Goal: Entertainment & Leisure: Browse casually

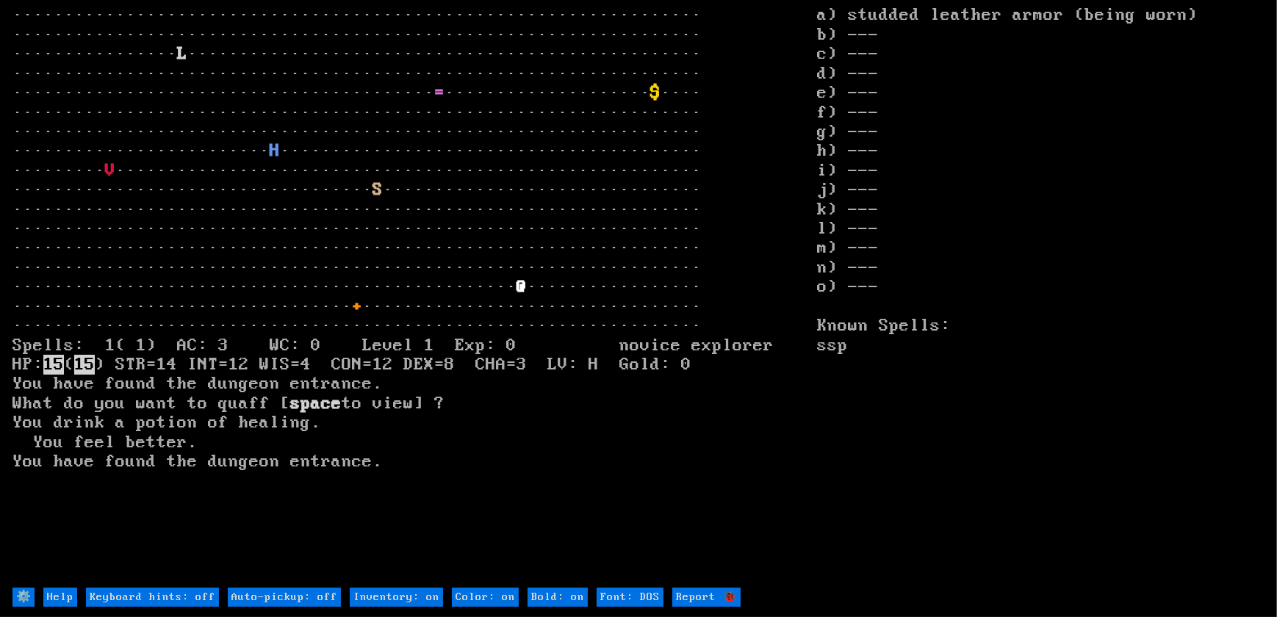
type off "Auto-pickup: on"
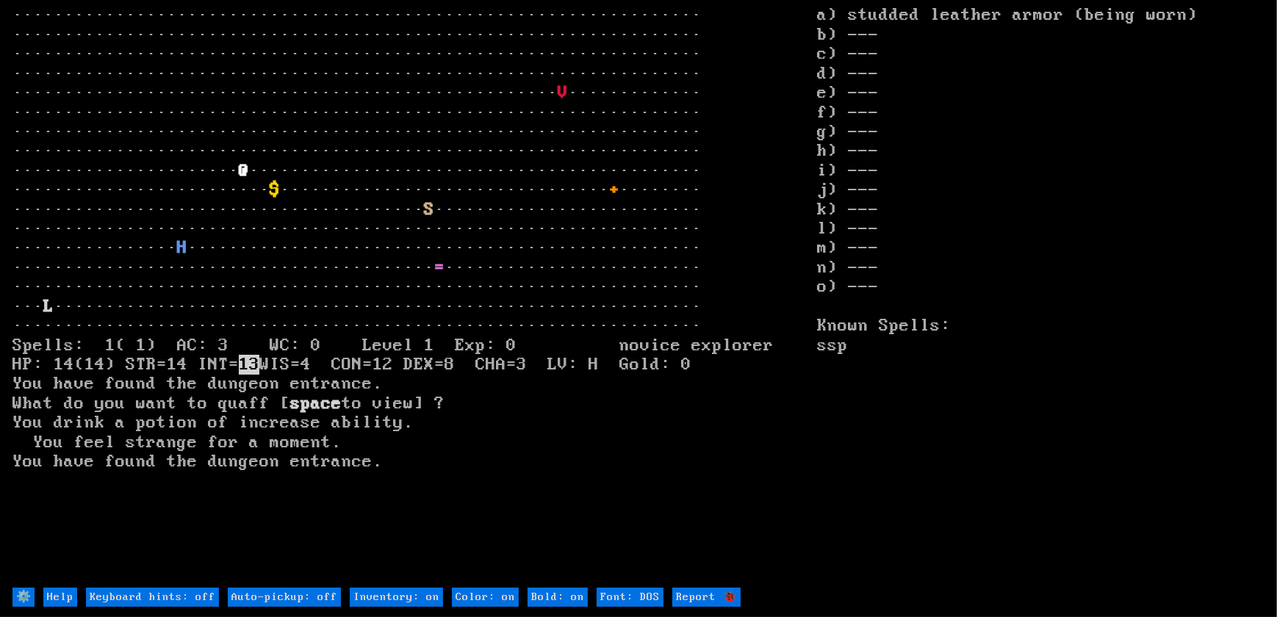
type off "Auto-pickup: on"
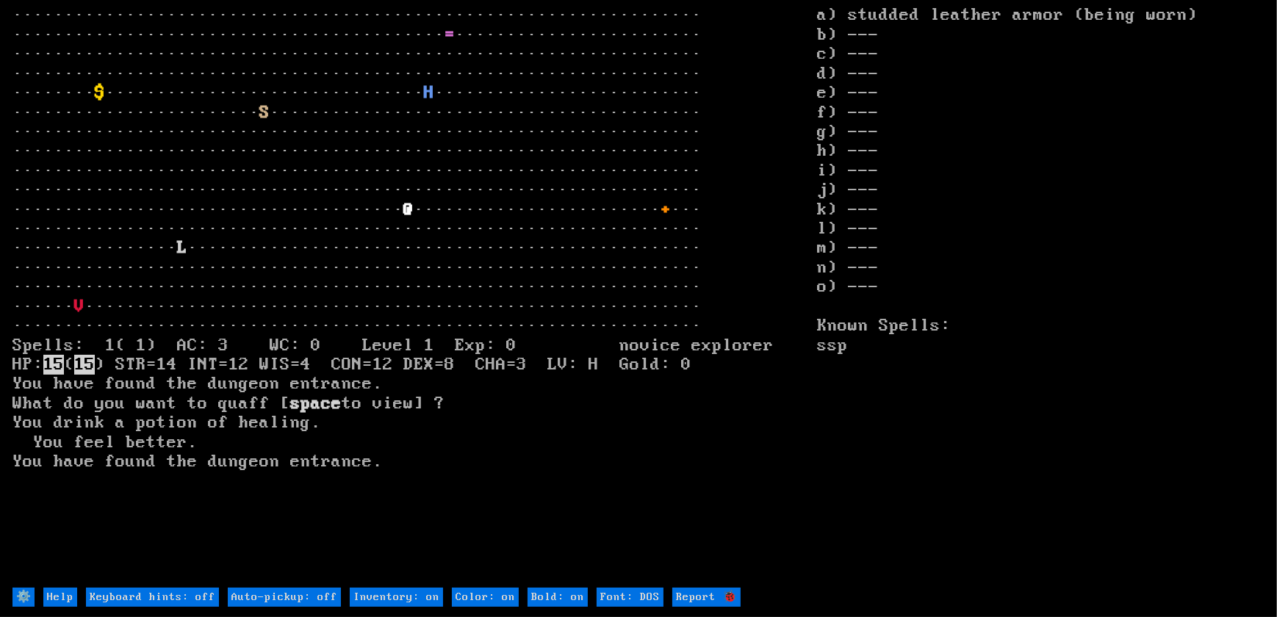
type off "Auto-pickup: on"
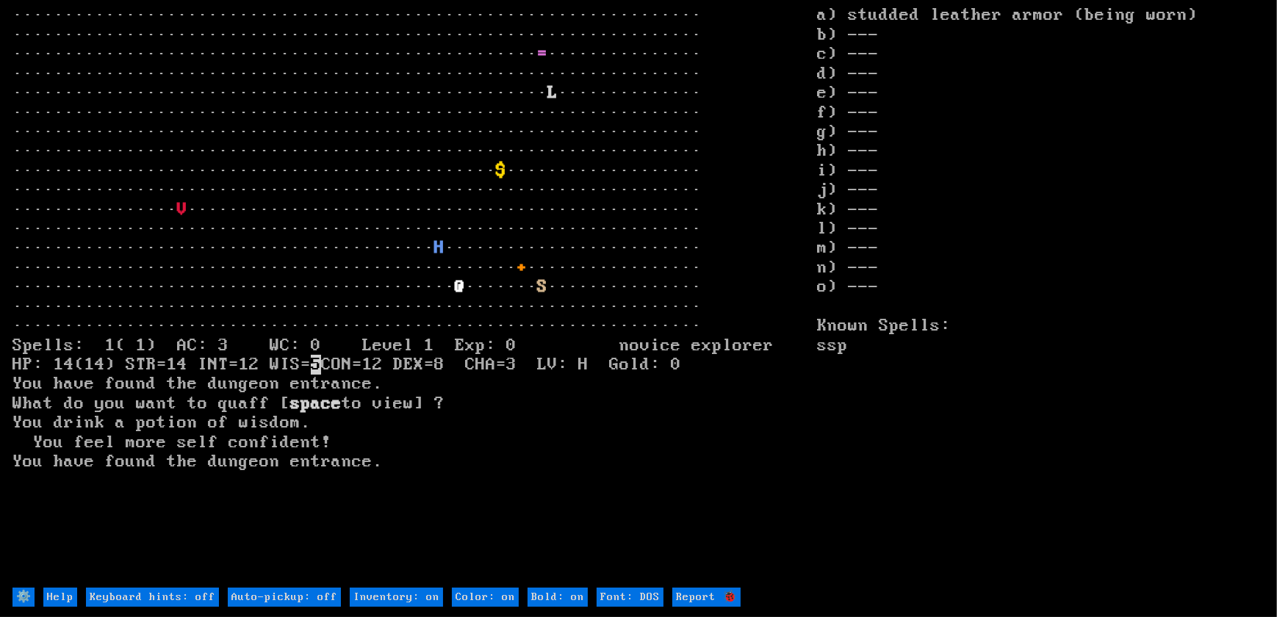
type off "Auto-pickup: on"
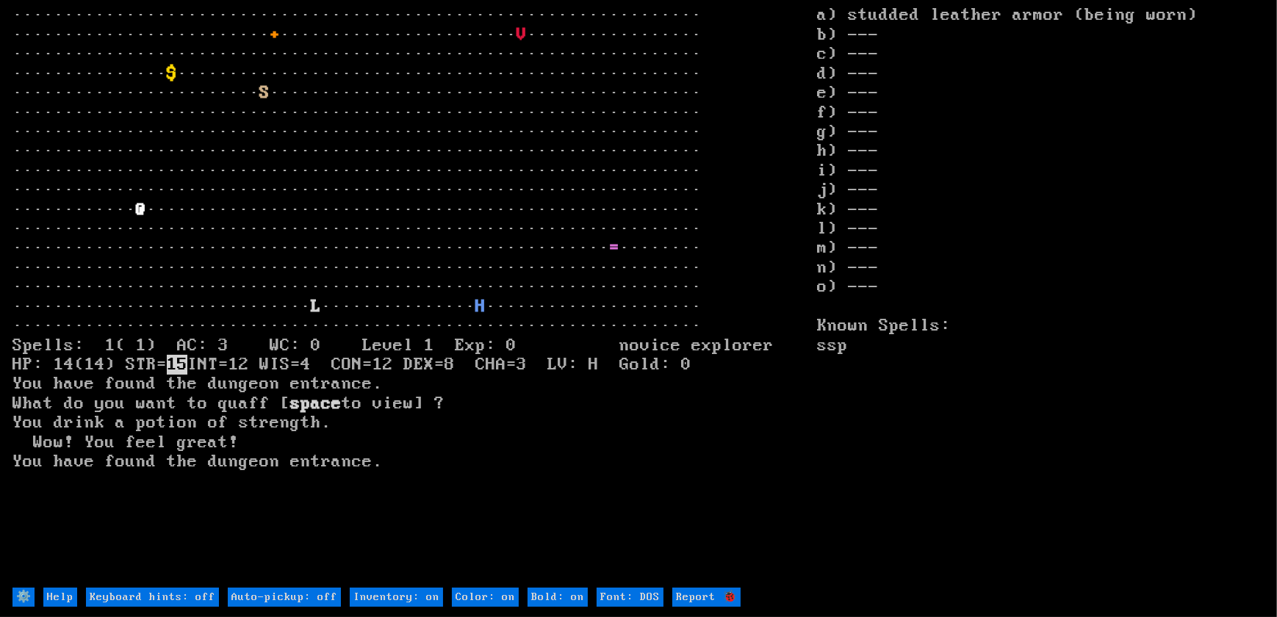
type off "Auto-pickup: on"
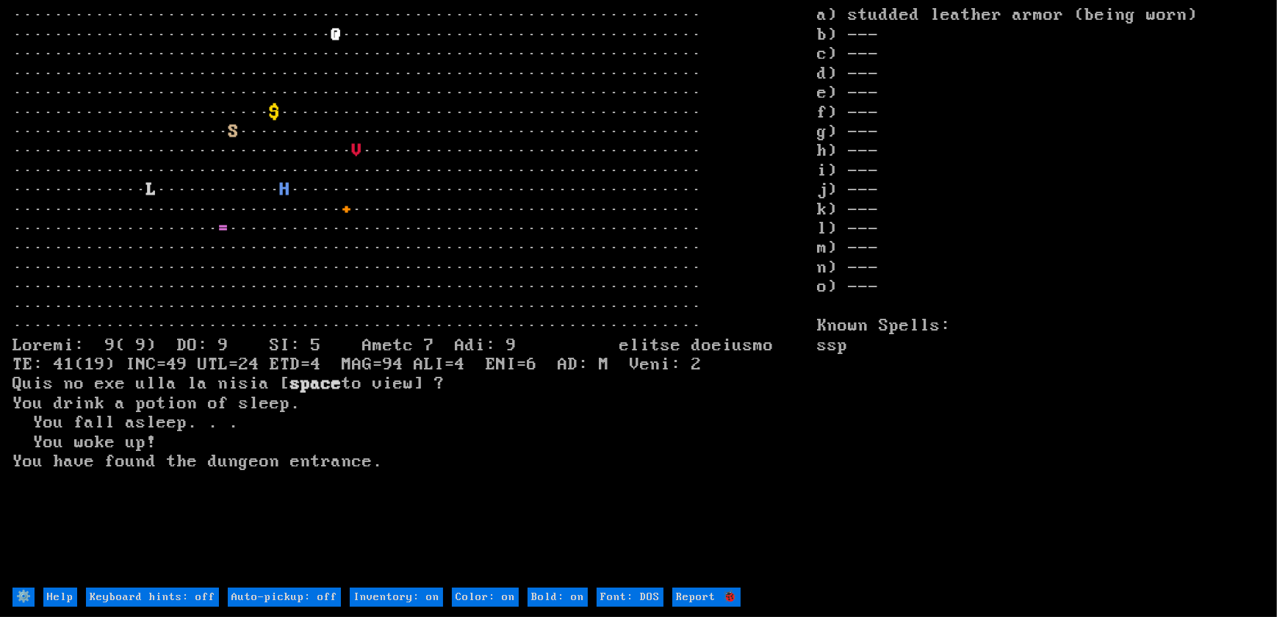
type off "Auto-pickup: on"
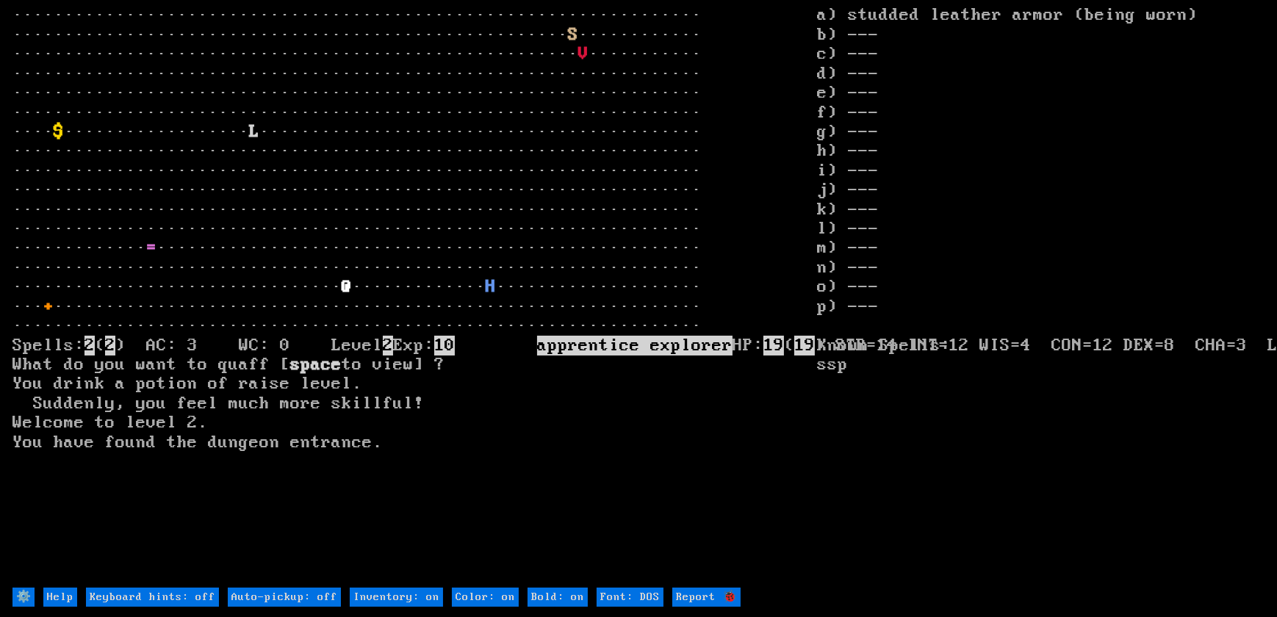
type off "Auto-pickup: on"
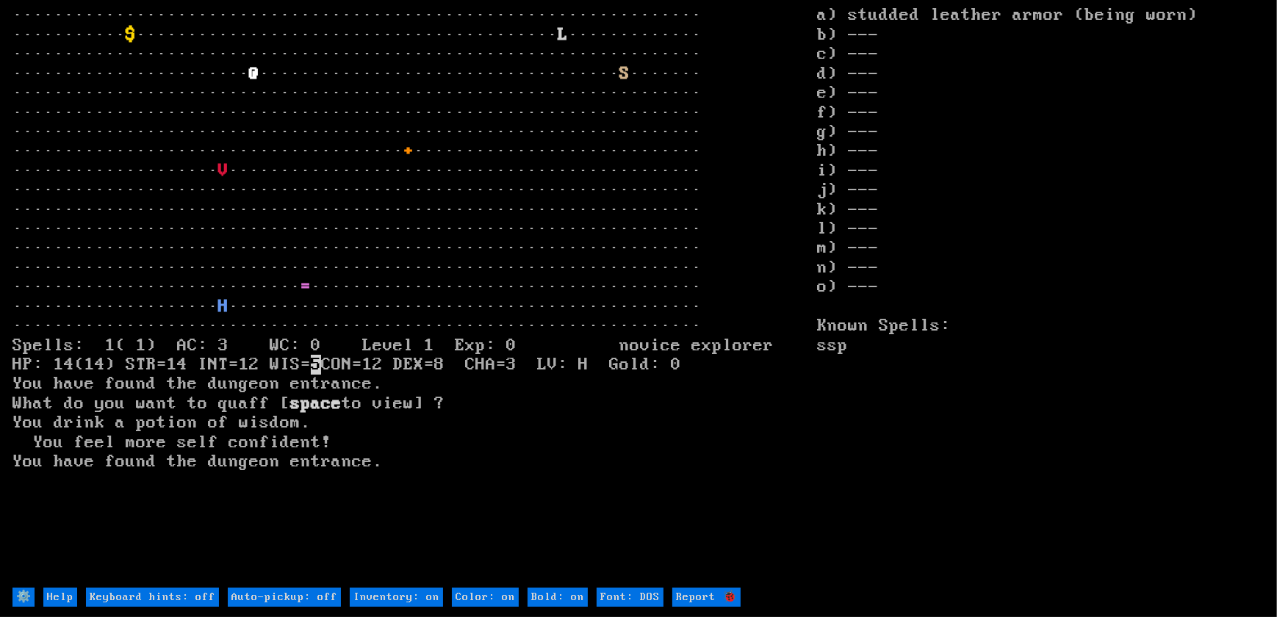
type off "Auto-pickup: on"
